Goal: Information Seeking & Learning: Learn about a topic

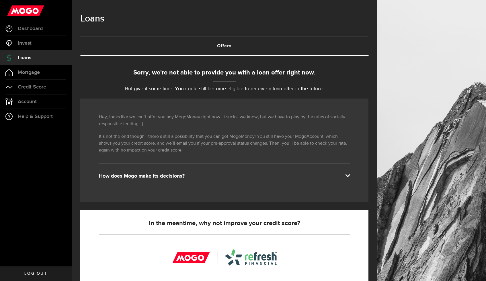
click at [213, 73] on div "Sorry, we're not able to provide you with a loan offer right now." at bounding box center [224, 72] width 288 height 9
click at [213, 72] on div "Sorry, we're not able to provide you with a loan offer right now." at bounding box center [224, 72] width 288 height 9
click at [220, 89] on p "But give it some time. You could still become eligible to receive a loan offer …" at bounding box center [224, 89] width 288 height 8
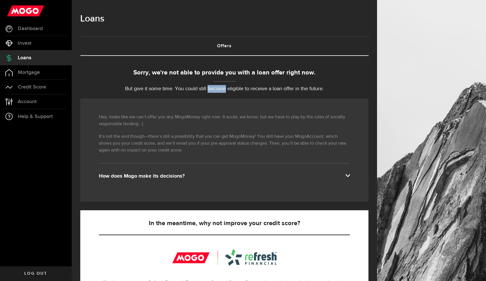
click at [220, 89] on p "But give it some time. You could still become eligible to receive a loan offer …" at bounding box center [224, 89] width 288 height 8
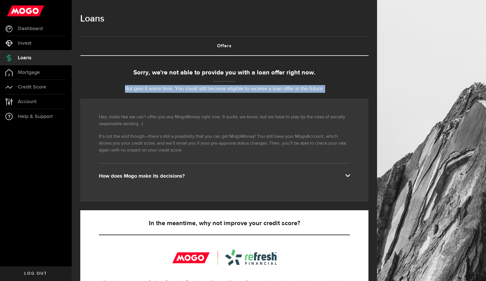
click at [220, 89] on p "But give it some time. You could still become eligible to receive a loan offer …" at bounding box center [224, 89] width 288 height 8
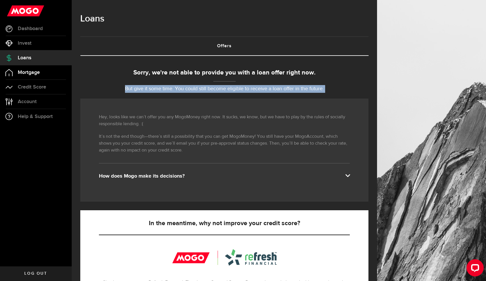
click at [47, 72] on link "Mortgage" at bounding box center [36, 72] width 72 height 14
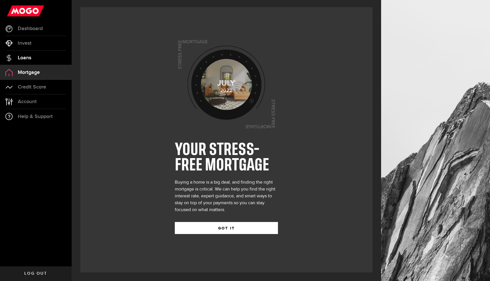
click at [34, 60] on link "Loans" at bounding box center [36, 58] width 72 height 14
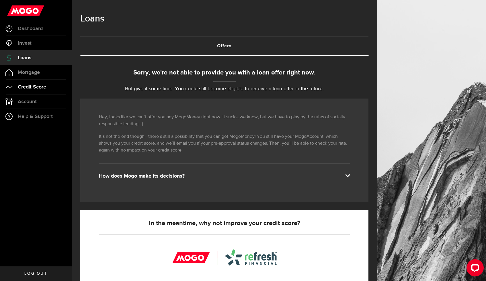
click at [41, 83] on link "Credit Score" at bounding box center [36, 87] width 72 height 14
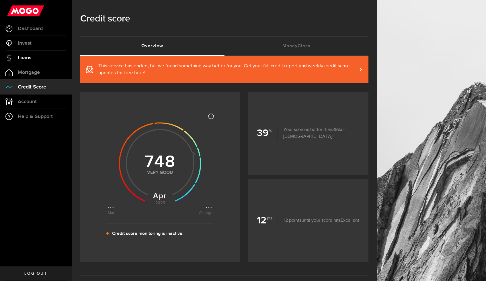
click at [40, 59] on link "Loans" at bounding box center [36, 58] width 72 height 14
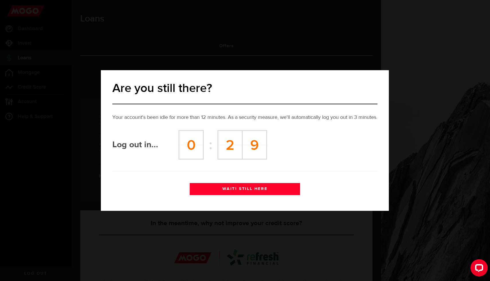
click at [284, 191] on button "WAIT! STILL HERE" at bounding box center [245, 189] width 110 height 12
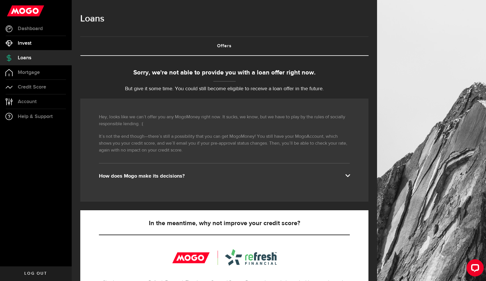
click at [20, 37] on link "Invest" at bounding box center [36, 43] width 72 height 14
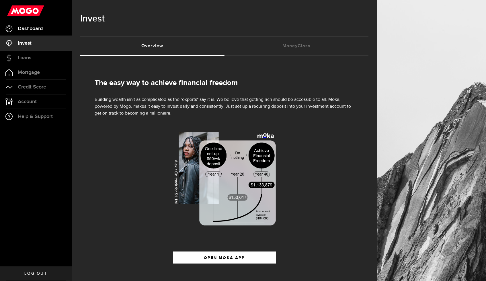
click at [48, 28] on link "Dashboard" at bounding box center [36, 28] width 72 height 14
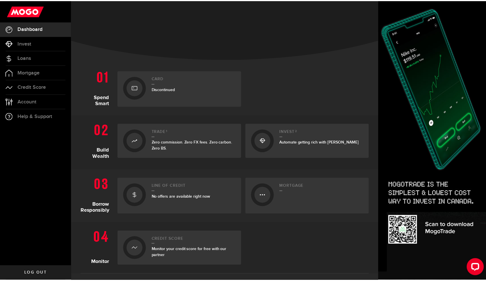
scroll to position [117, 0]
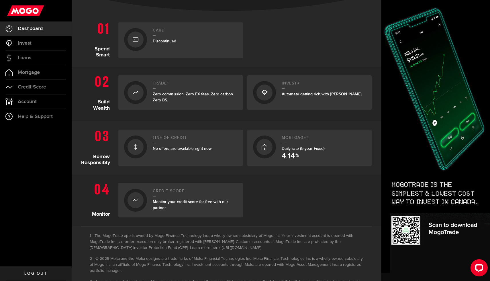
click at [150, 42] on link "Card Discontinued" at bounding box center [180, 40] width 125 height 36
click at [156, 144] on div "Line of credit No offers are available right now" at bounding box center [195, 148] width 85 height 25
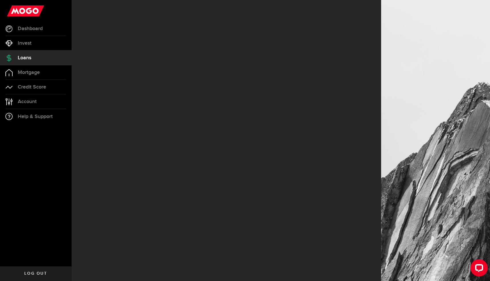
click at [156, 144] on div at bounding box center [227, 140] width 310 height 281
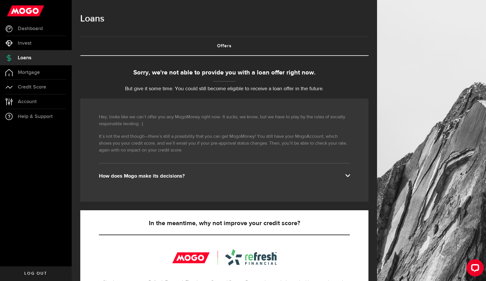
click at [150, 174] on div "How does Mogo make its decisions?" at bounding box center [224, 176] width 251 height 7
